Goal: Check status: Check status

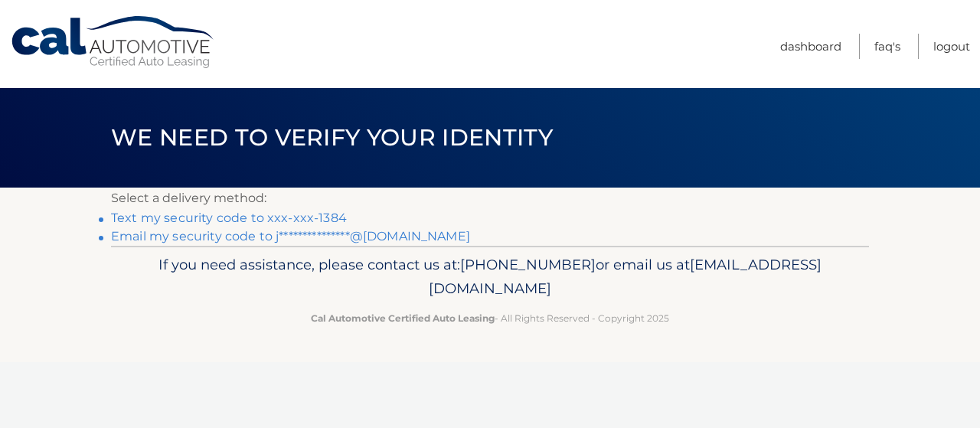
click at [318, 218] on link "Text my security code to xxx-xxx-1384" at bounding box center [229, 218] width 236 height 15
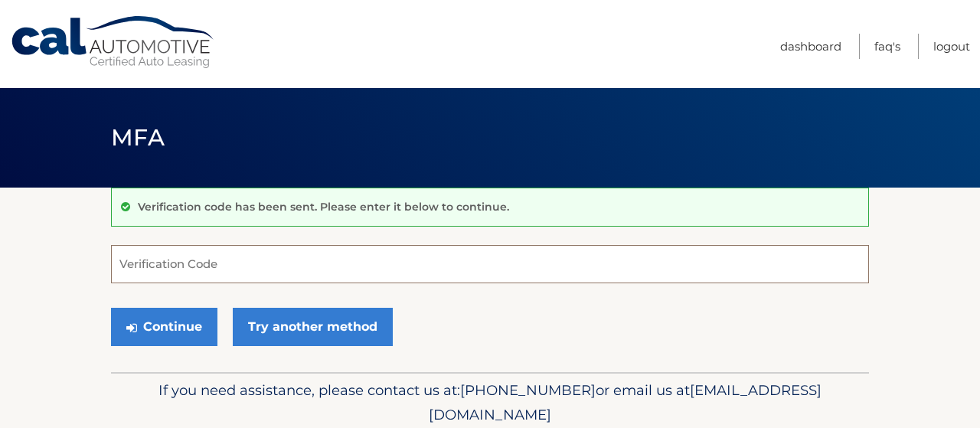
click at [198, 264] on input "Verification Code" at bounding box center [490, 264] width 758 height 38
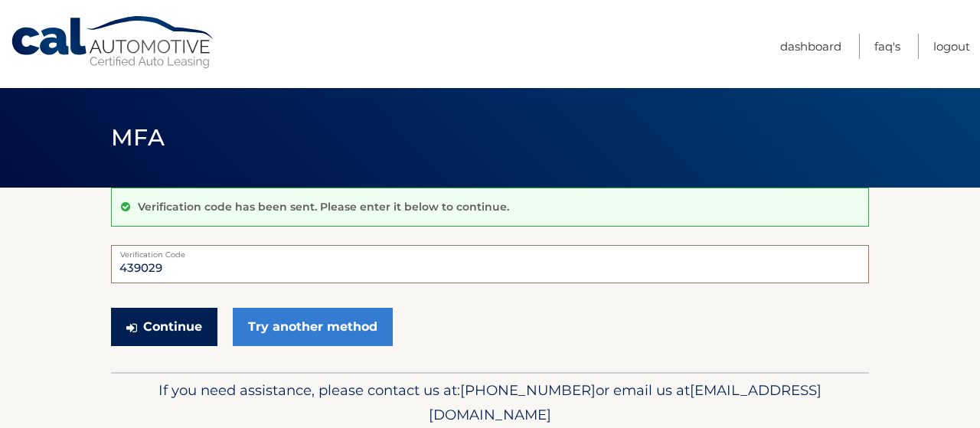
type input "439029"
click at [198, 331] on button "Continue" at bounding box center [164, 327] width 106 height 38
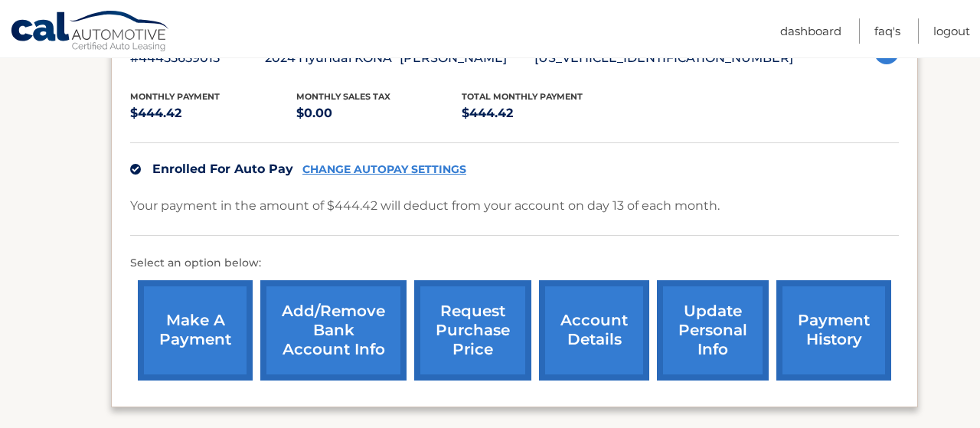
scroll to position [305, 0]
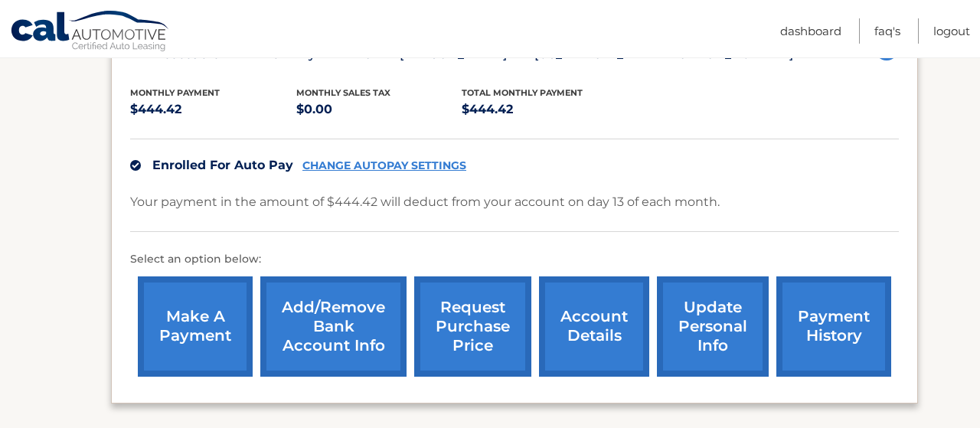
click at [808, 348] on link "payment history" at bounding box center [833, 326] width 115 height 100
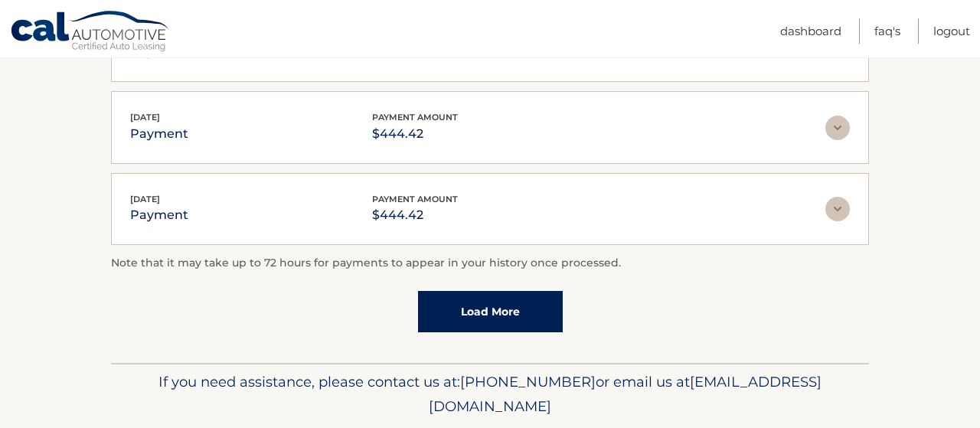
scroll to position [530, 0]
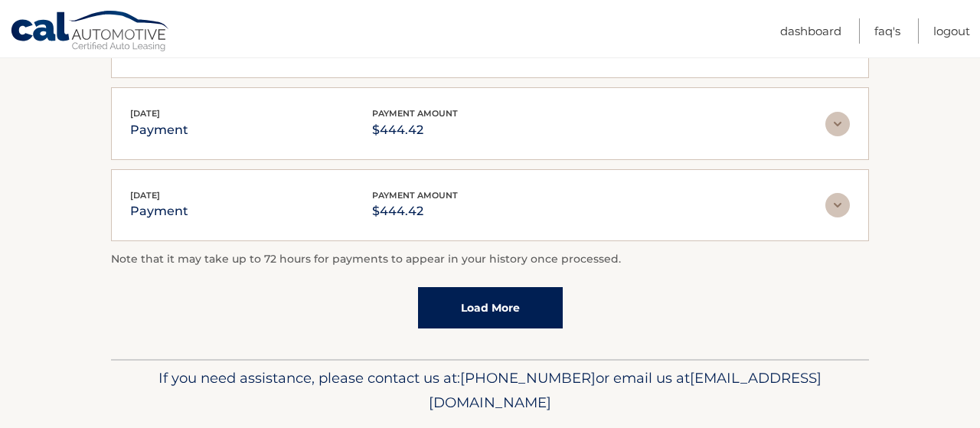
click at [523, 318] on link "Load More" at bounding box center [490, 307] width 145 height 41
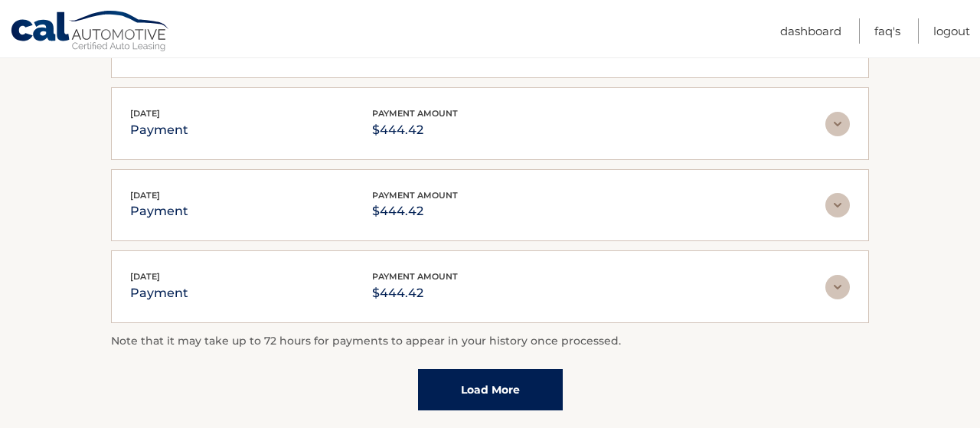
click at [514, 376] on link "Load More" at bounding box center [490, 389] width 145 height 41
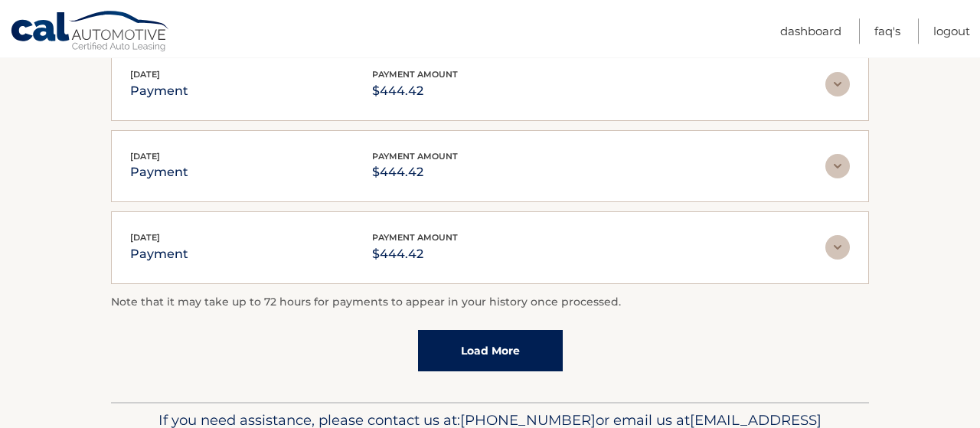
scroll to position [995, 0]
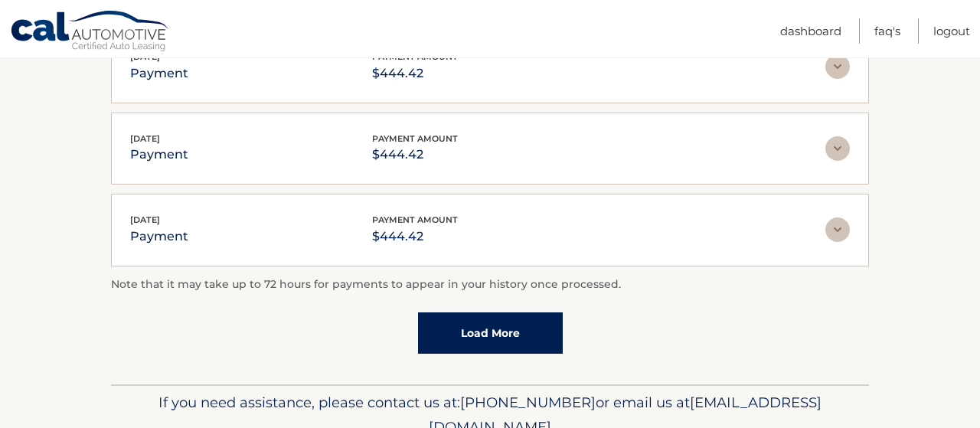
click at [535, 325] on link "Load More" at bounding box center [490, 332] width 145 height 41
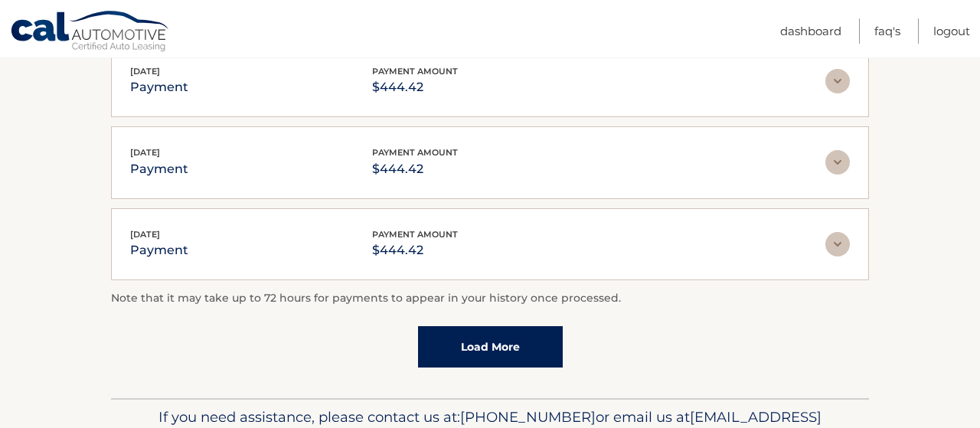
scroll to position [1393, 0]
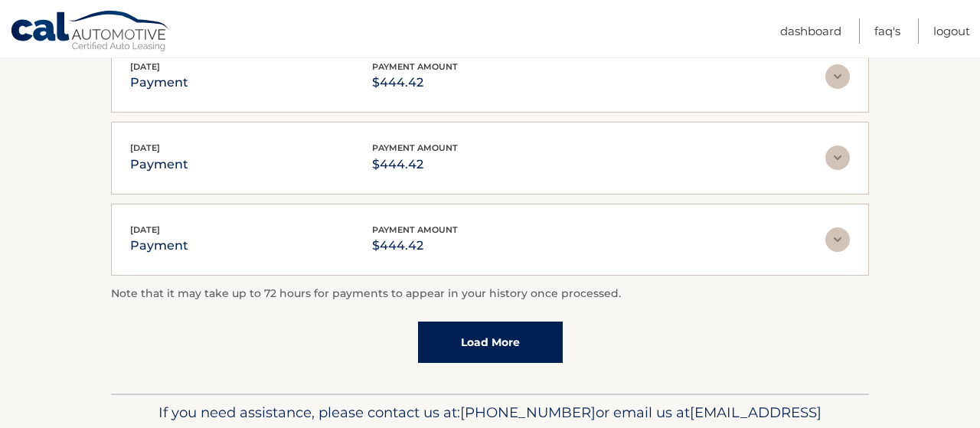
click at [484, 338] on link "Load More" at bounding box center [490, 342] width 145 height 41
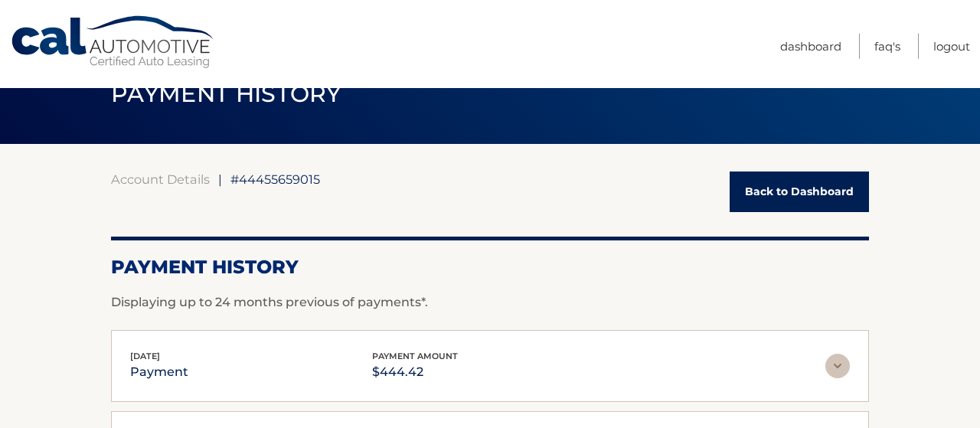
scroll to position [0, 0]
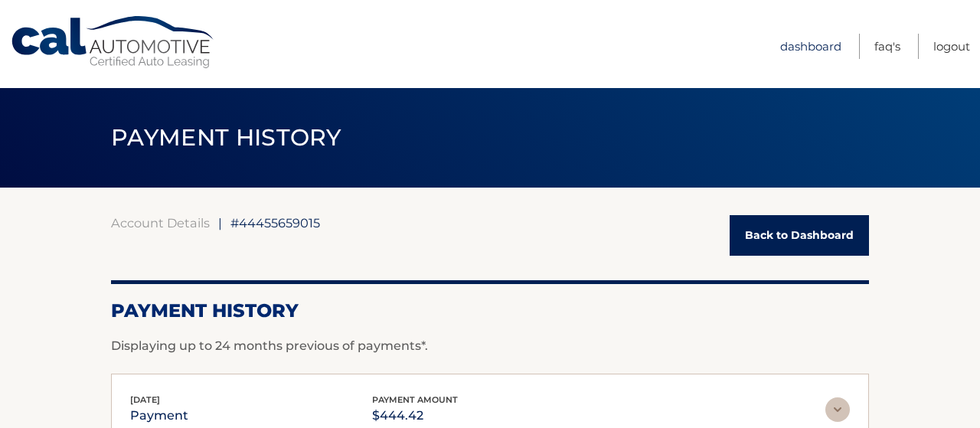
click at [809, 45] on link "Dashboard" at bounding box center [810, 46] width 61 height 25
